Goal: Navigation & Orientation: Find specific page/section

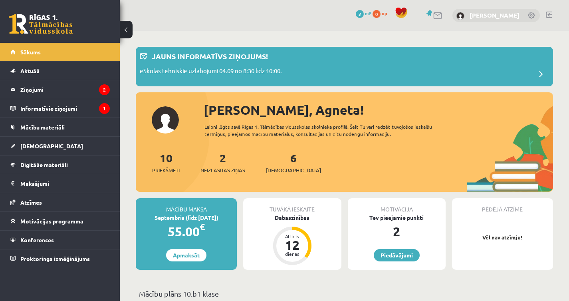
click at [501, 16] on link "[PERSON_NAME]" at bounding box center [495, 15] width 50 height 8
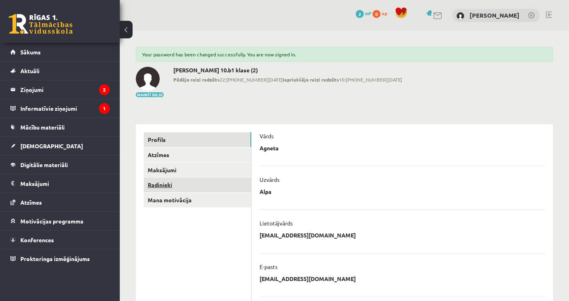
click at [157, 183] on link "Radinieki" at bounding box center [197, 184] width 107 height 15
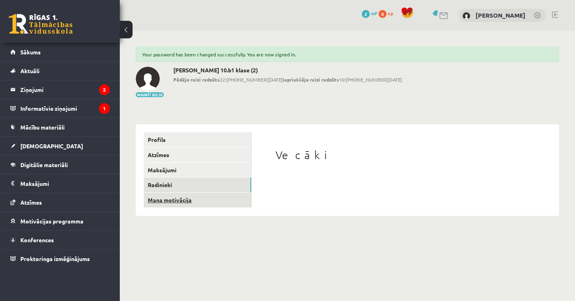
click at [162, 199] on link "Mana motivācija" at bounding box center [197, 199] width 107 height 15
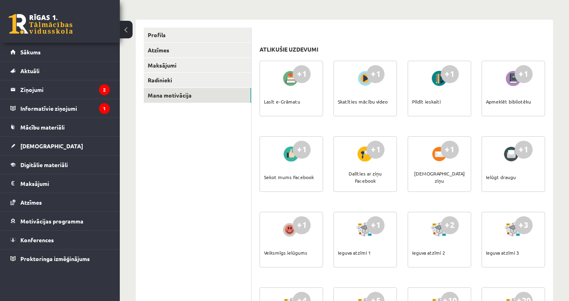
scroll to position [96, 0]
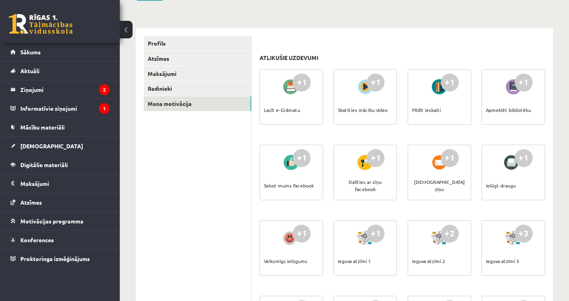
click at [286, 97] on div "Lasīt e-Grāmatu" at bounding box center [282, 110] width 36 height 28
click at [291, 87] on div at bounding box center [291, 86] width 23 height 18
click at [301, 81] on div "+1" at bounding box center [302, 82] width 18 height 18
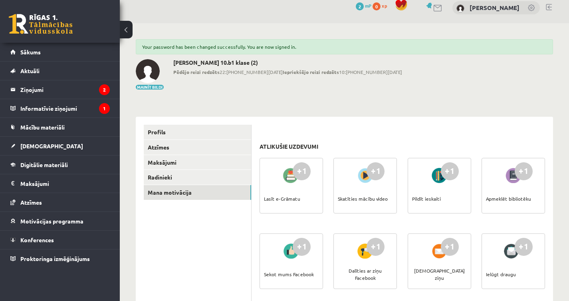
scroll to position [0, 0]
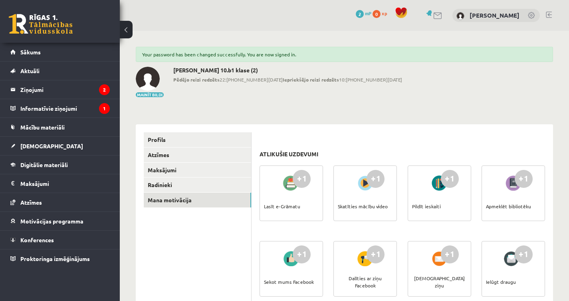
click at [443, 14] on link at bounding box center [438, 15] width 10 height 7
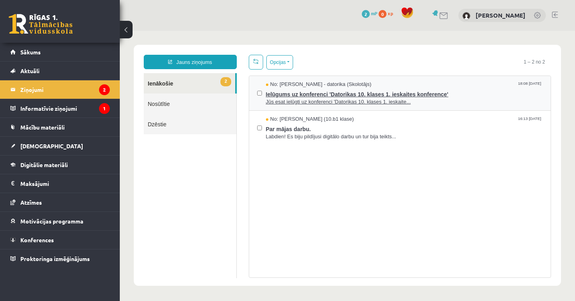
click at [319, 94] on span "Ielūgums uz konferenci 'Datorikas 10. klases 1. ieskaites konference'" at bounding box center [404, 93] width 277 height 10
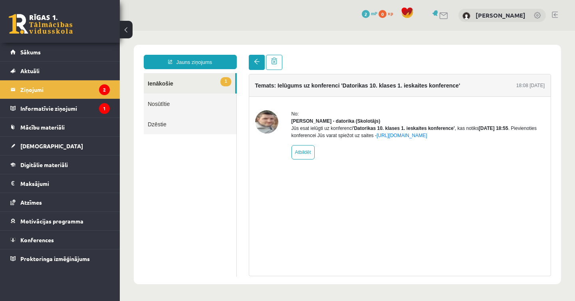
click at [257, 63] on span at bounding box center [257, 62] width 6 height 6
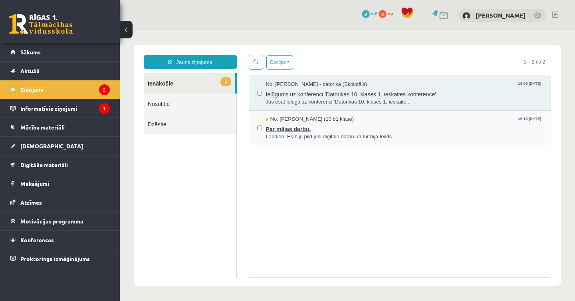
click at [313, 136] on span "Labdien! Es biju pildījusi digitālo darbu un tur bija teikts..." at bounding box center [404, 137] width 277 height 8
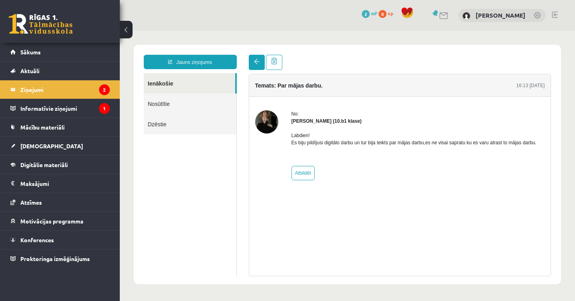
click at [258, 62] on span at bounding box center [257, 62] width 6 height 6
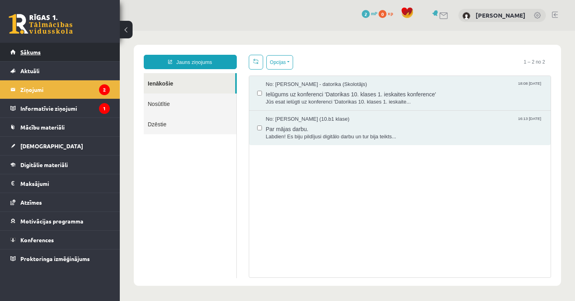
click at [26, 55] on span "Sākums" at bounding box center [30, 51] width 20 height 7
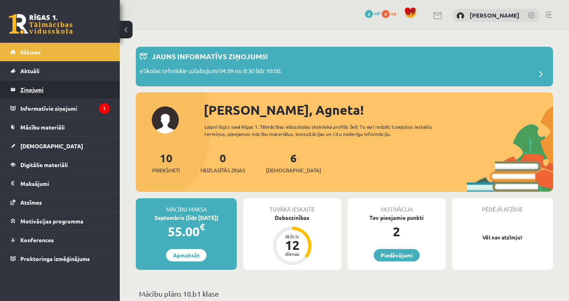
click at [38, 91] on legend "Ziņojumi 0" at bounding box center [64, 89] width 89 height 18
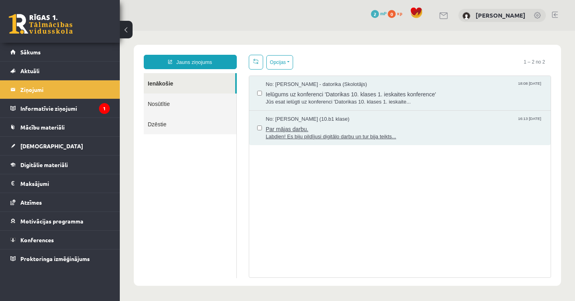
click at [307, 137] on span "Labdien! Es biju pildījusi digitālo darbu un tur bija teikts..." at bounding box center [404, 137] width 277 height 8
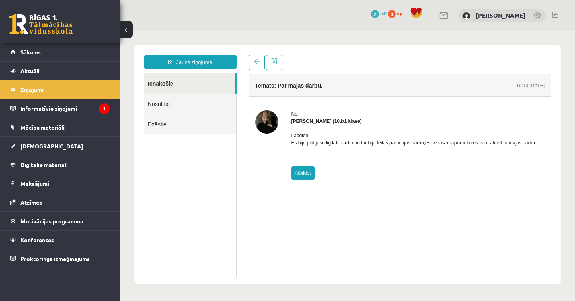
click at [305, 179] on link "Atbildēt" at bounding box center [302, 173] width 23 height 14
type input "**********"
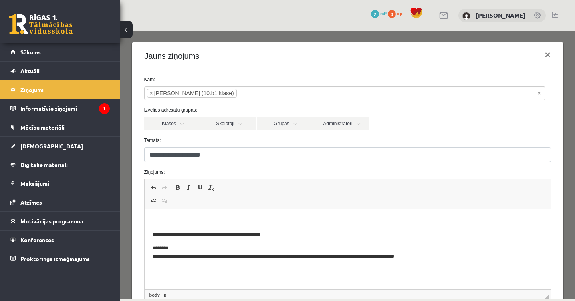
click at [202, 221] on p "Rich Text Editor, wiswyg-editor-47024890341600-1757014024-717" at bounding box center [347, 221] width 390 height 8
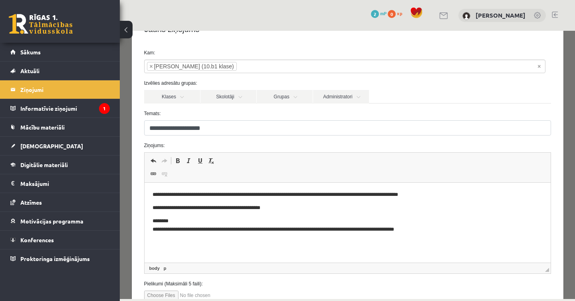
scroll to position [29, 0]
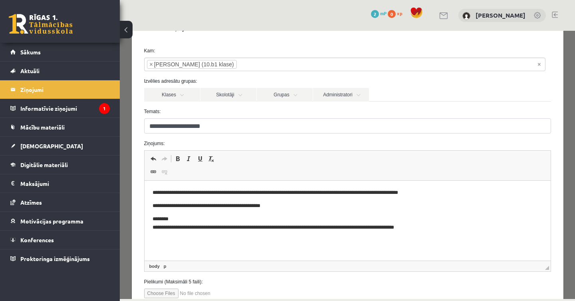
click at [301, 192] on p "**********" at bounding box center [344, 192] width 384 height 8
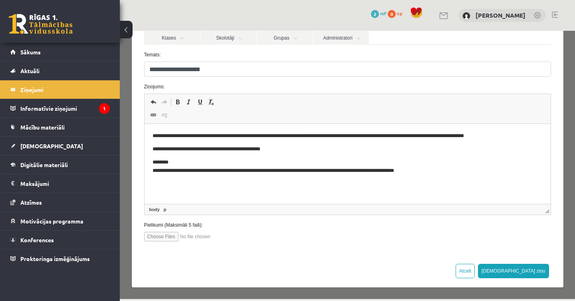
scroll to position [85, 0]
click at [526, 270] on button "Sūtīt ziņu" at bounding box center [513, 271] width 71 height 14
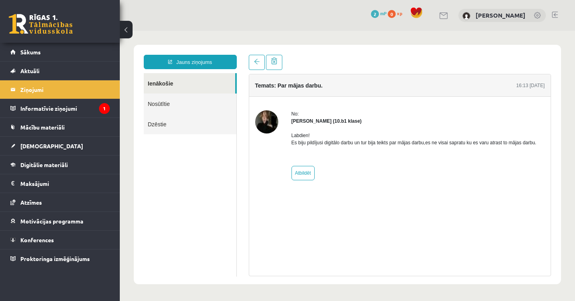
scroll to position [0, 0]
click at [60, 110] on legend "Informatīvie ziņojumi 1" at bounding box center [64, 108] width 89 height 18
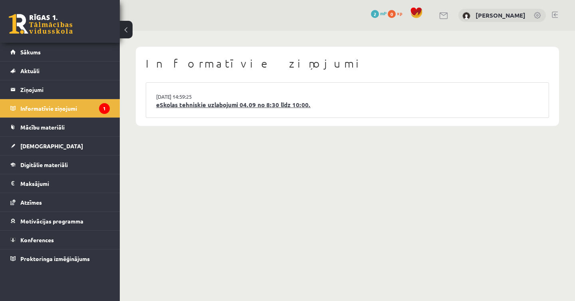
click at [235, 105] on link "eSkolas tehniskie uzlabojumi 04.09 no 8:30 līdz 10:00." at bounding box center [347, 104] width 382 height 9
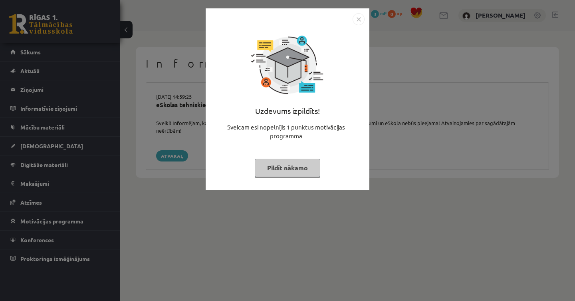
click at [288, 168] on button "Pildīt nākamo" at bounding box center [287, 168] width 65 height 18
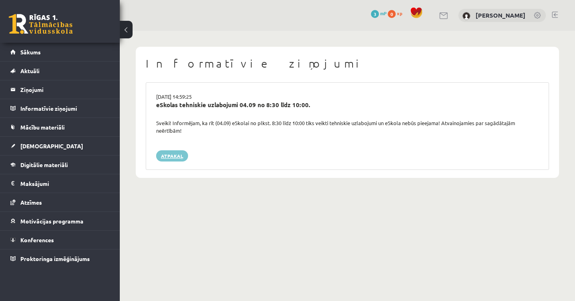
click at [170, 154] on link "Atpakaļ" at bounding box center [172, 155] width 32 height 11
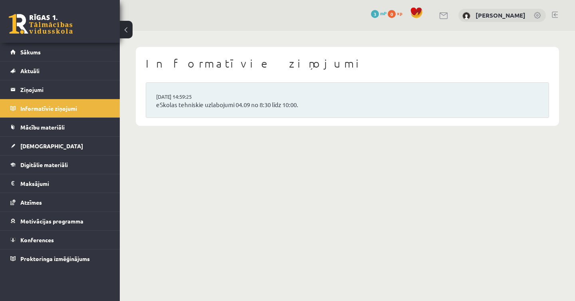
click at [379, 14] on span "3" at bounding box center [375, 14] width 8 height 8
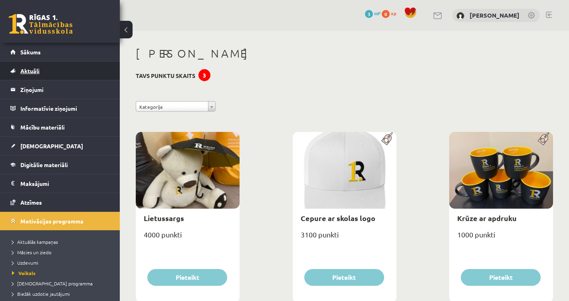
click at [30, 71] on span "Aktuāli" at bounding box center [29, 70] width 19 height 7
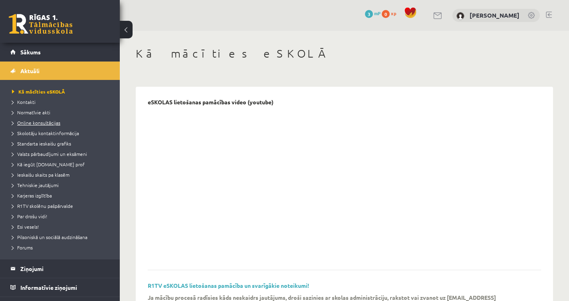
click at [47, 124] on span "Online konsultācijas" at bounding box center [36, 122] width 48 height 6
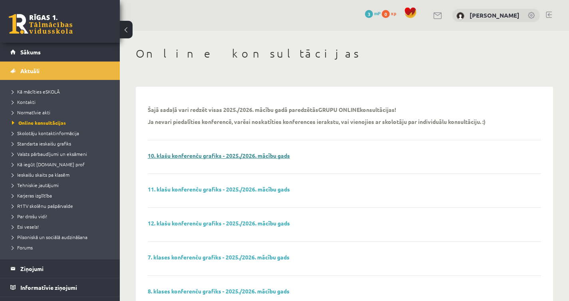
click at [196, 155] on link "10. klašu konferenču grafiks - 2025./2026. mācību gads" at bounding box center [219, 155] width 142 height 7
click at [42, 196] on span "Karjeras izglītība" at bounding box center [32, 195] width 40 height 6
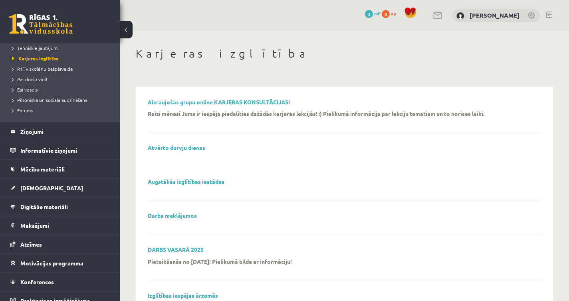
scroll to position [146, 0]
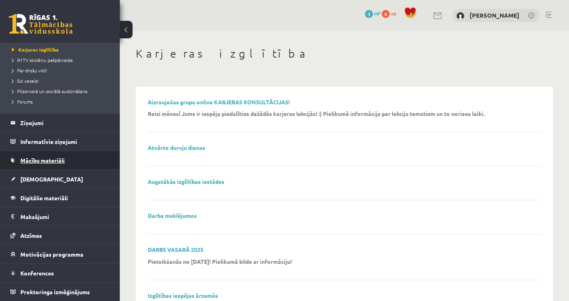
click at [49, 162] on span "Mācību materiāli" at bounding box center [42, 160] width 44 height 7
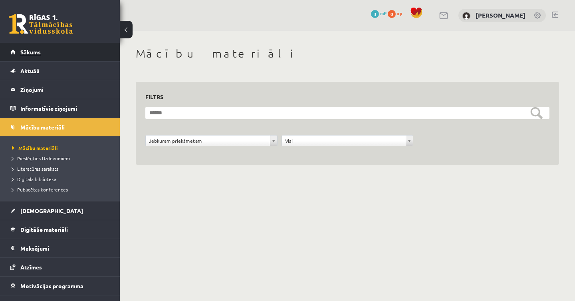
click at [32, 53] on span "Sākums" at bounding box center [30, 51] width 20 height 7
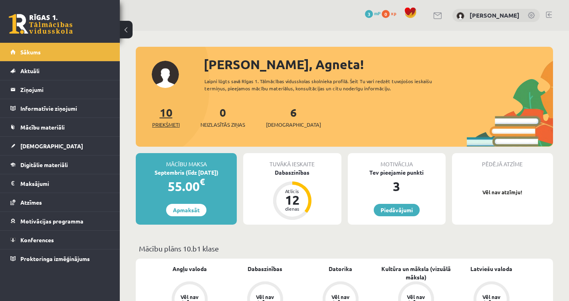
click at [168, 116] on link "10 Priekšmeti" at bounding box center [166, 117] width 28 height 24
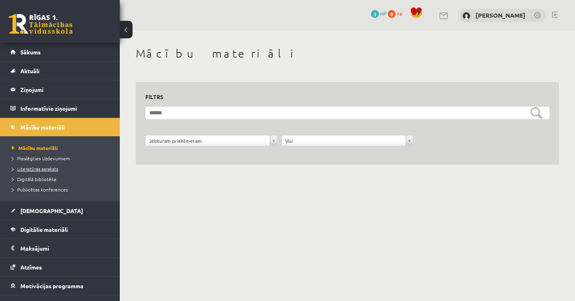
click at [51, 168] on span "Literatūras saraksts" at bounding box center [35, 168] width 46 height 6
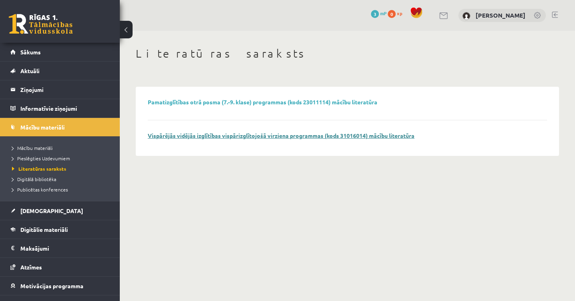
click at [280, 135] on link "Vispārējās vidējās izglītības vispārizglītojošā virziena programmas (kods 31016…" at bounding box center [281, 135] width 267 height 7
click at [41, 178] on span "Digitālā bibliotēka" at bounding box center [34, 179] width 44 height 6
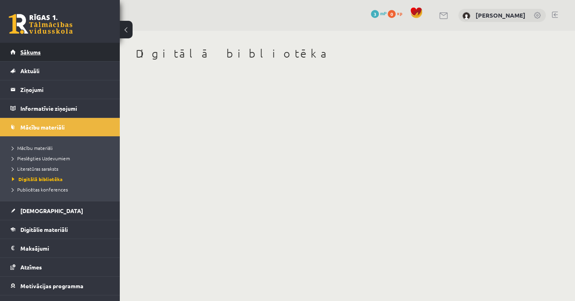
click at [33, 52] on span "Sākums" at bounding box center [30, 51] width 20 height 7
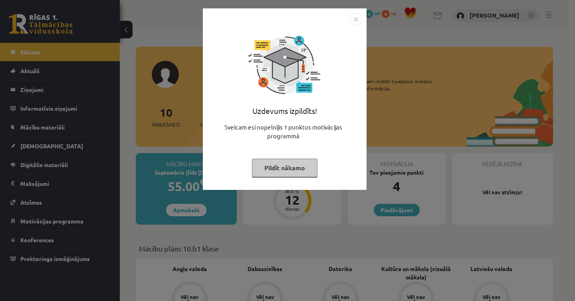
click at [282, 168] on button "Pildīt nākamo" at bounding box center [284, 168] width 65 height 18
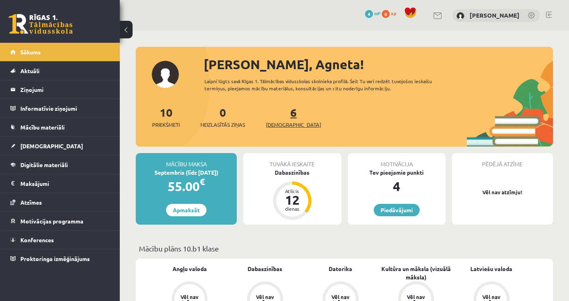
click at [279, 116] on link "6 Ieskaites" at bounding box center [293, 117] width 55 height 24
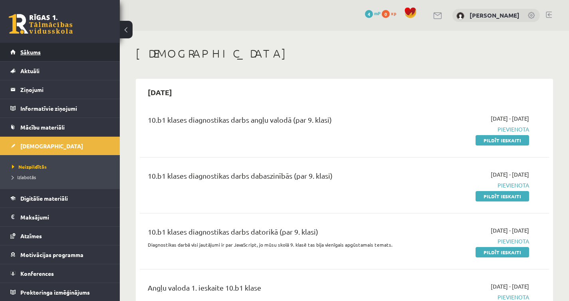
click at [21, 52] on span "Sākums" at bounding box center [30, 51] width 20 height 7
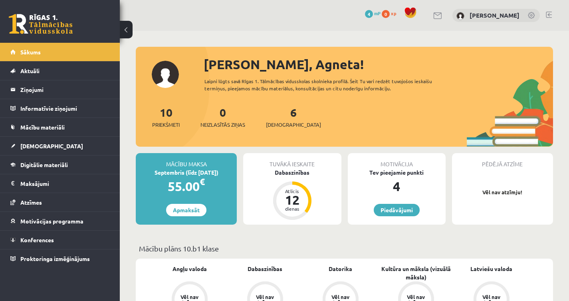
click at [534, 15] on link at bounding box center [532, 16] width 8 height 8
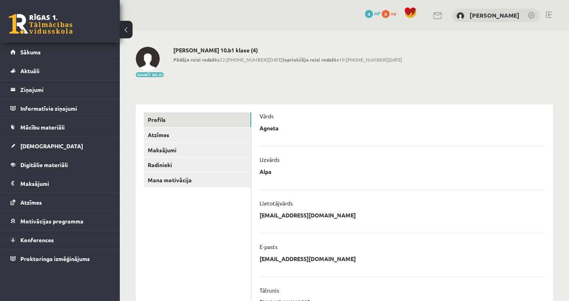
click at [551, 13] on link at bounding box center [549, 15] width 6 height 6
